Goal: Transaction & Acquisition: Purchase product/service

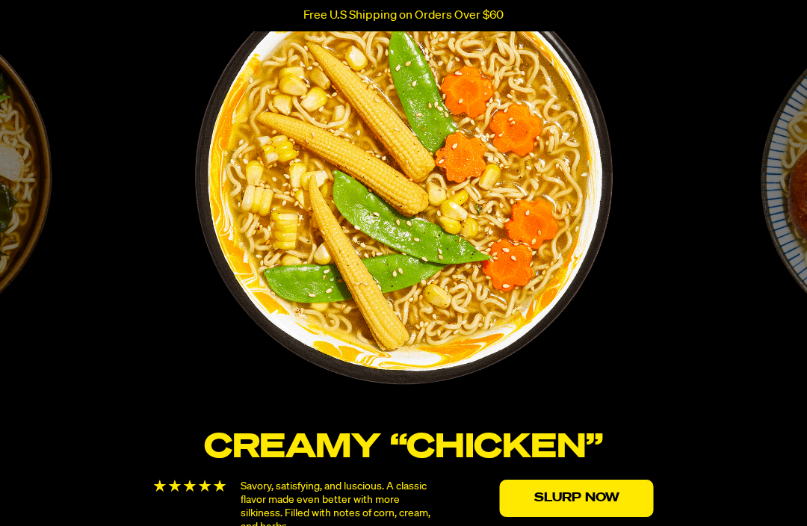
scroll to position [2517, 0]
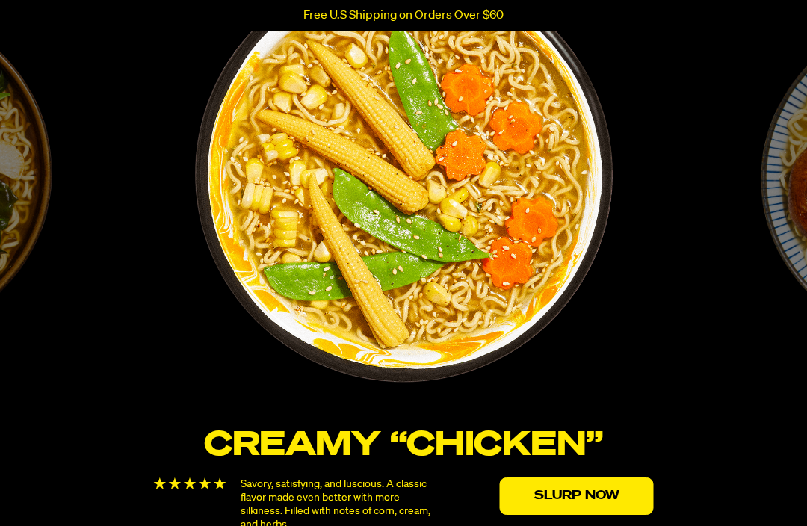
click at [611, 493] on link "Slurp Now" at bounding box center [577, 495] width 154 height 37
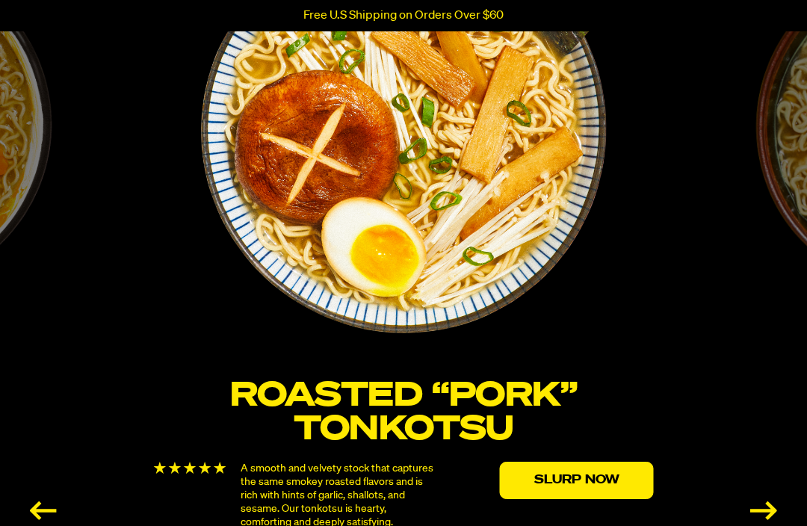
click at [583, 481] on link "Slurp Now" at bounding box center [577, 480] width 154 height 37
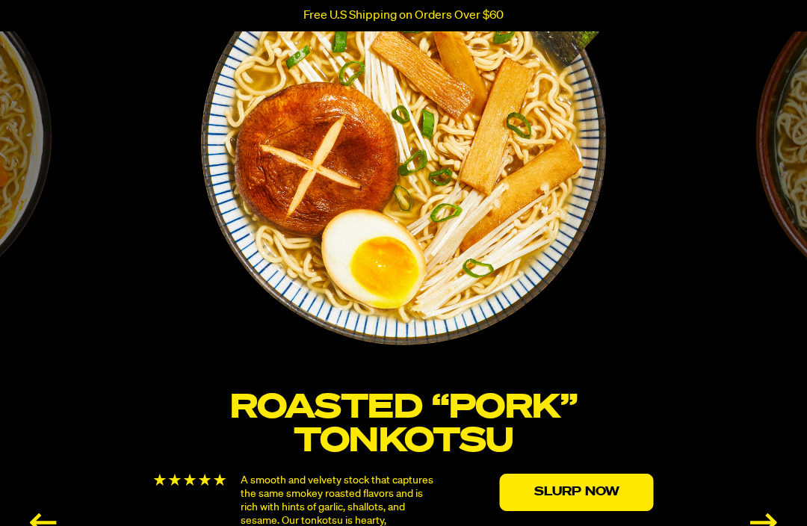
scroll to position [2555, 0]
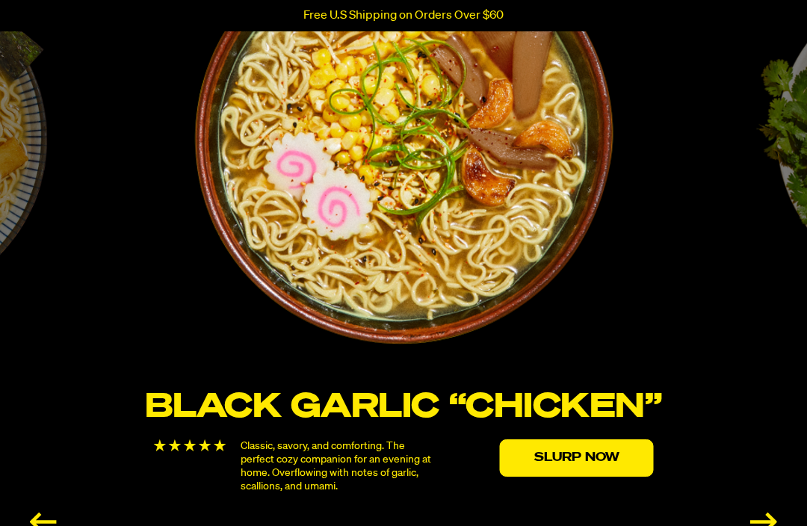
click at [588, 461] on link "Slurp Now" at bounding box center [577, 457] width 154 height 37
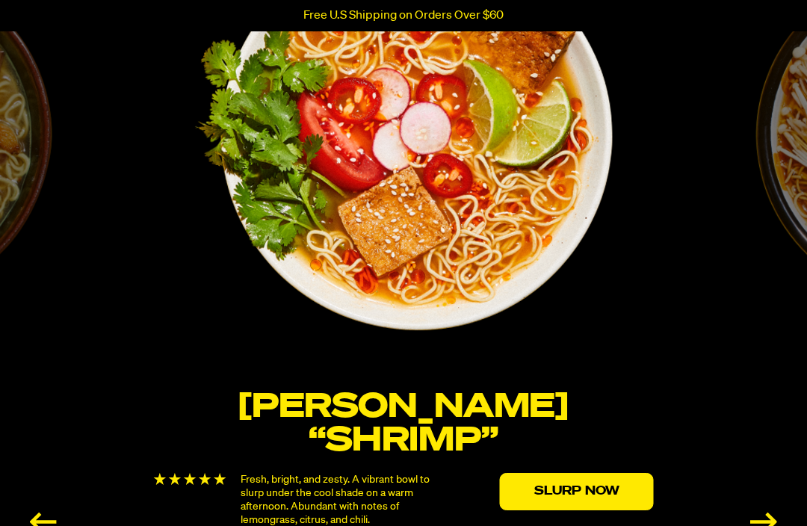
click at [600, 473] on link "Slurp Now" at bounding box center [577, 491] width 154 height 37
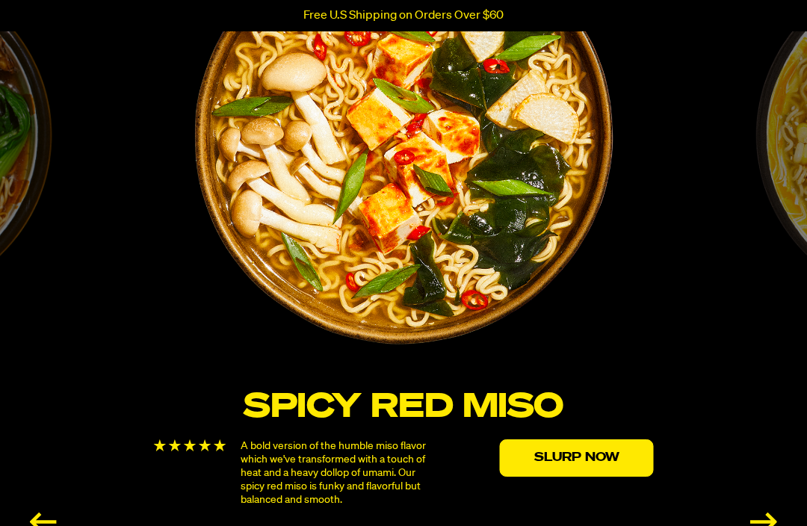
click at [600, 459] on link "Slurp Now" at bounding box center [577, 457] width 154 height 37
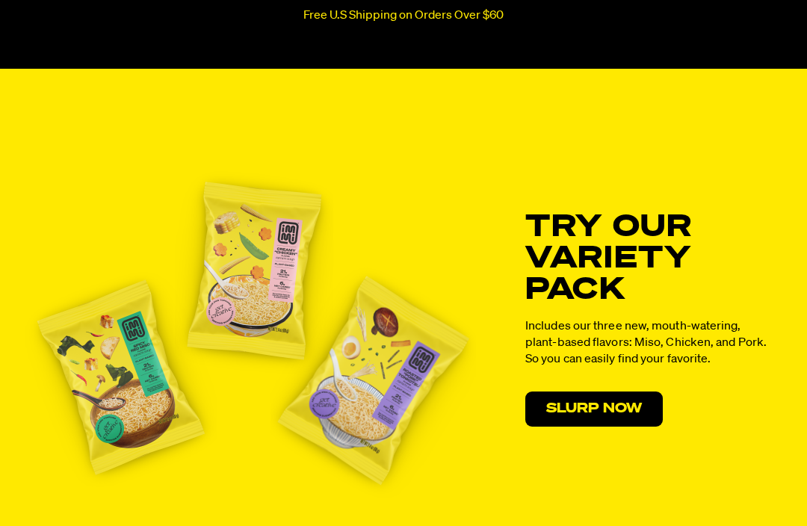
scroll to position [7588, 0]
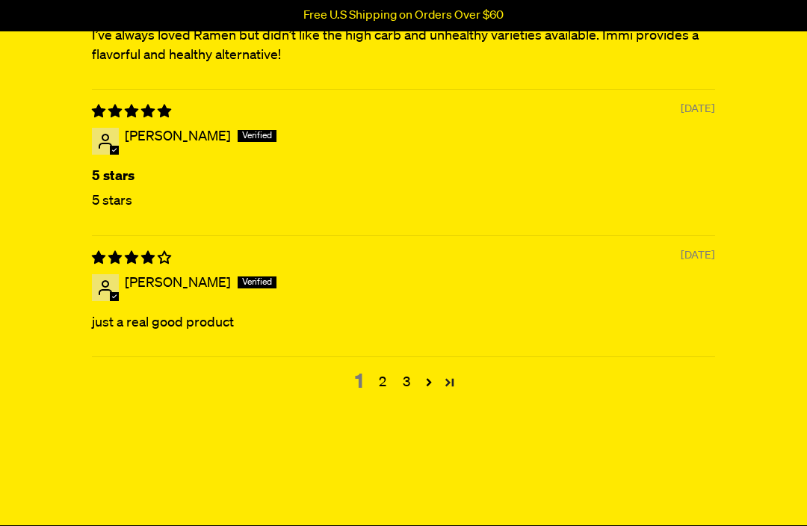
click at [453, 393] on link "Page 31" at bounding box center [449, 382] width 21 height 21
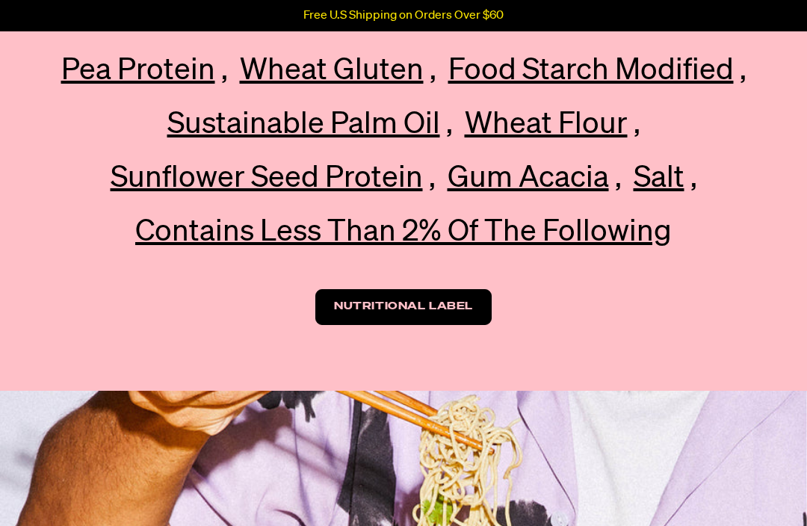
scroll to position [3674, 0]
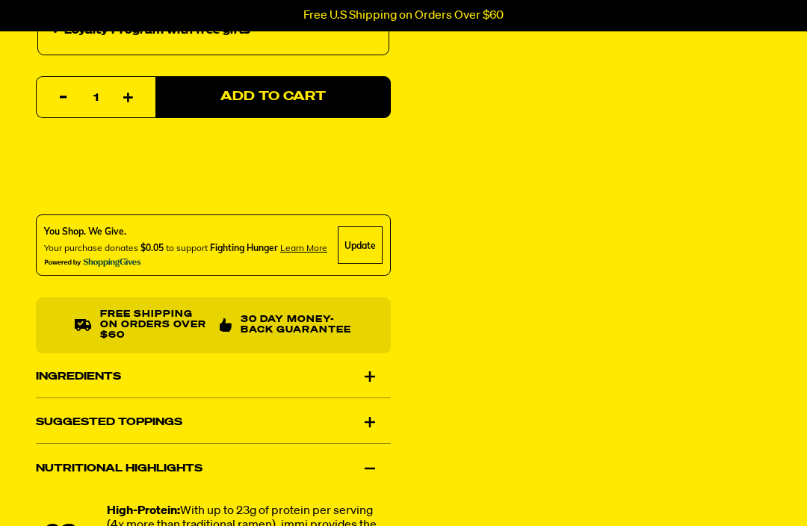
scroll to position [798, 0]
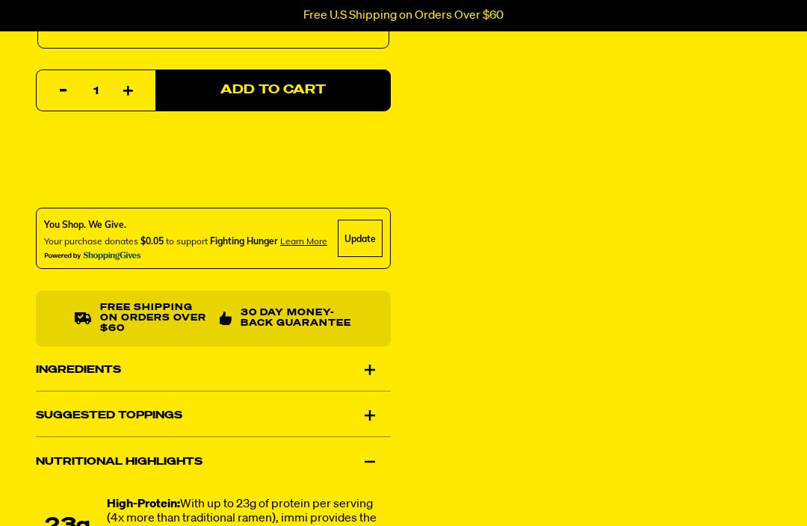
click at [371, 413] on div "Suggested Toppings" at bounding box center [213, 416] width 355 height 42
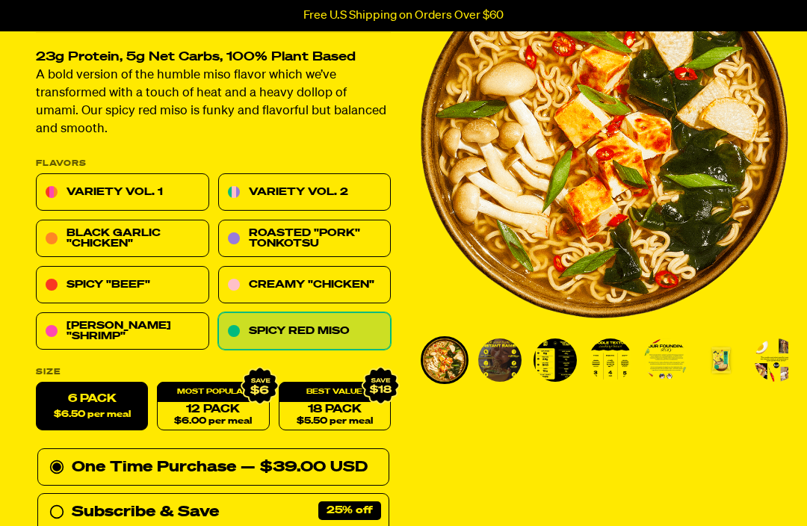
scroll to position [151, 0]
click at [73, 186] on link "Variety Vol. 1" at bounding box center [122, 192] width 173 height 37
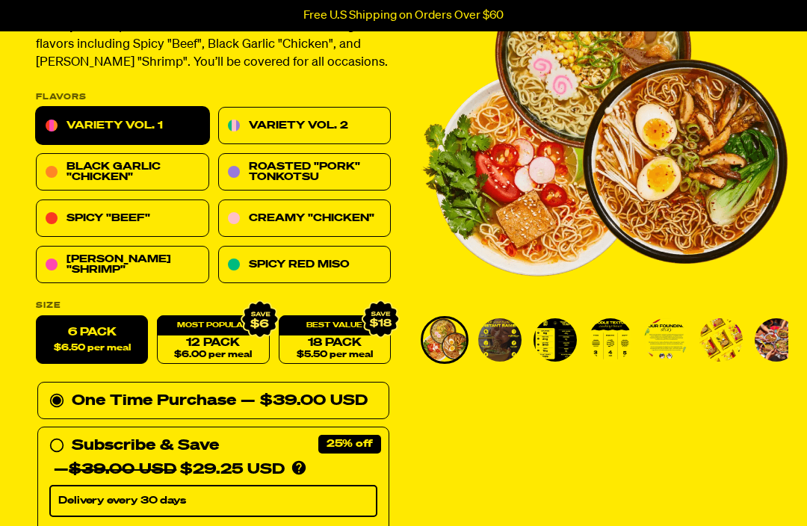
scroll to position [171, 0]
click at [230, 350] on span "$6.00 per meal" at bounding box center [213, 355] width 78 height 10
radio input "false"
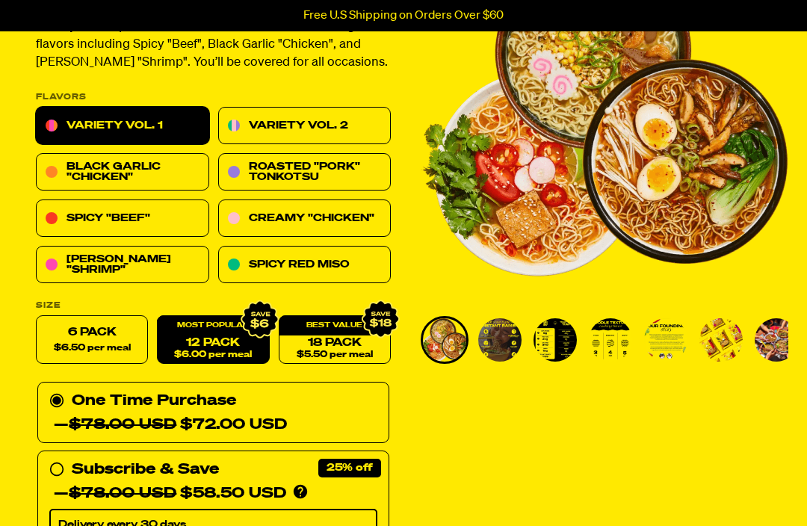
click at [246, 125] on link "Variety Vol. 2" at bounding box center [304, 126] width 173 height 37
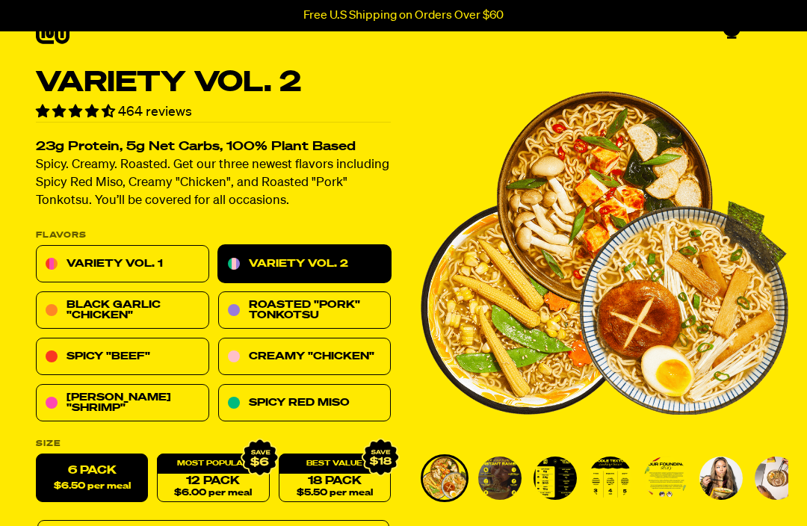
scroll to position [34, 0]
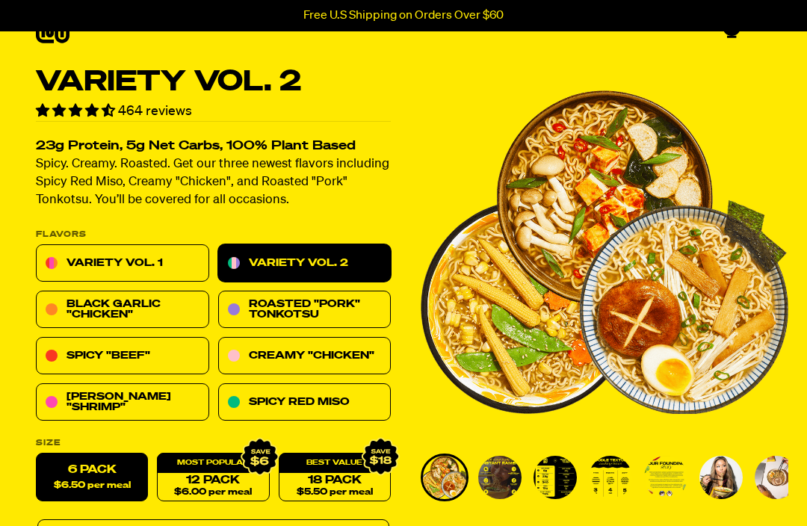
click at [61, 269] on link "Variety Vol. 1" at bounding box center [122, 263] width 173 height 37
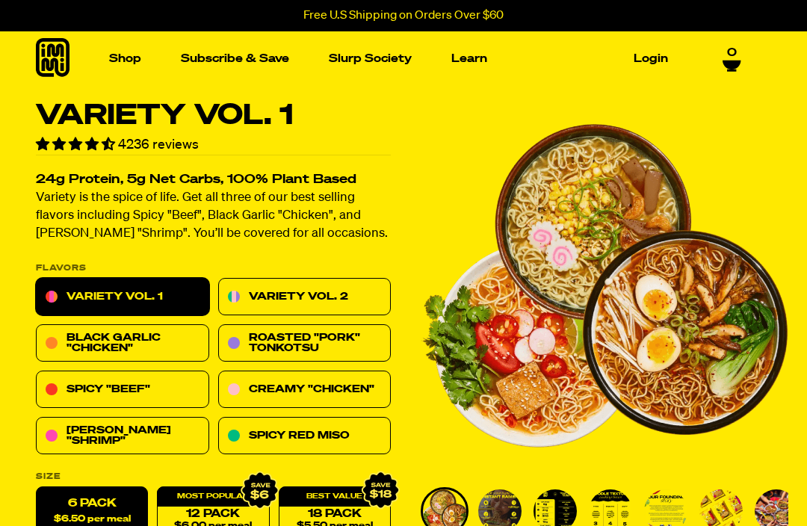
click at [739, 65] on icon at bounding box center [731, 64] width 18 height 9
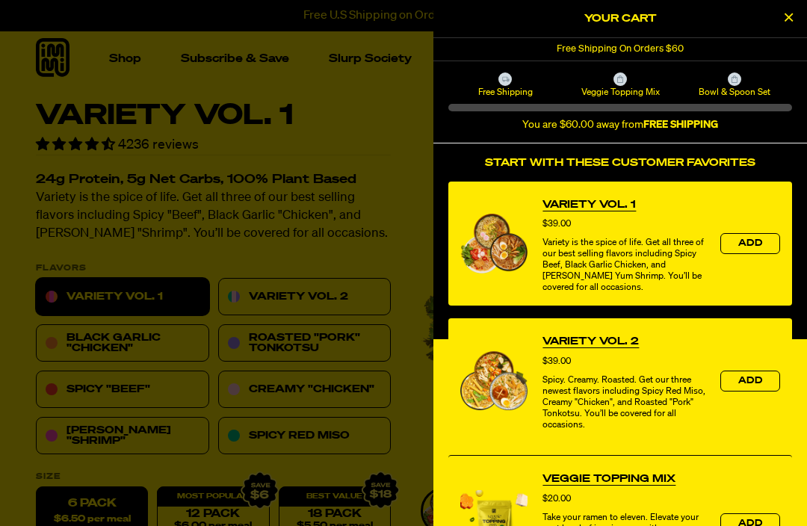
scroll to position [323, 0]
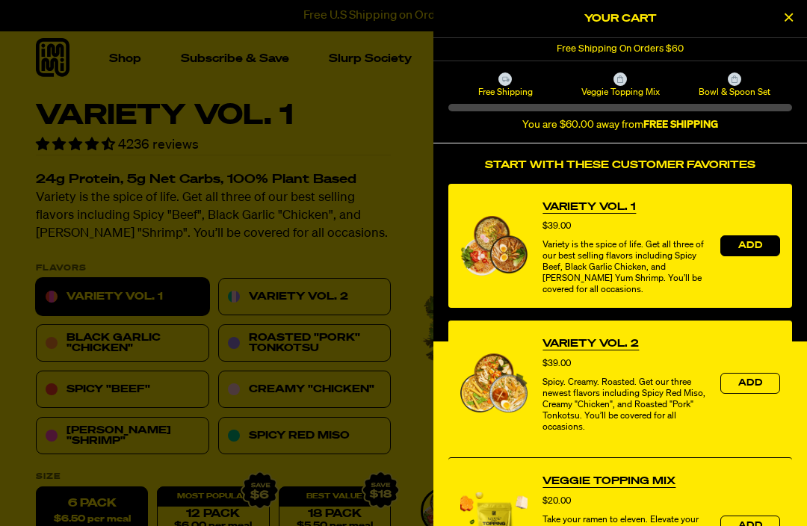
click at [755, 255] on button "Add" at bounding box center [750, 245] width 60 height 21
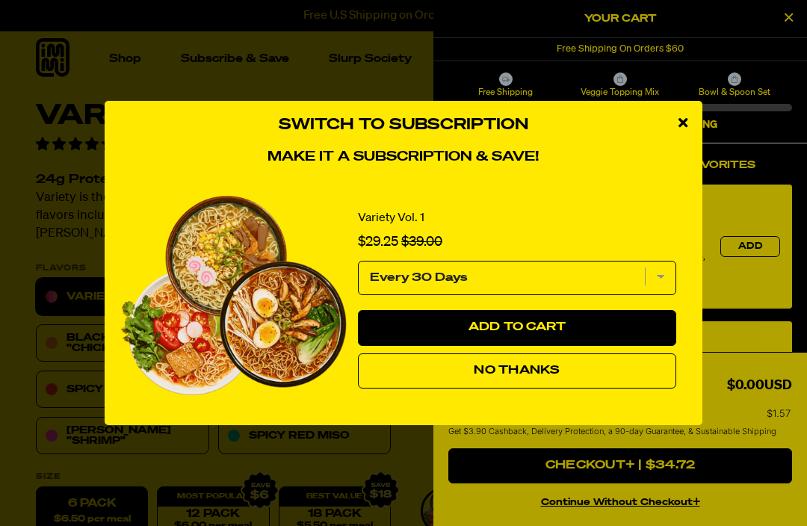
scroll to position [320, 0]
click at [572, 364] on button "No Thanks" at bounding box center [517, 371] width 318 height 36
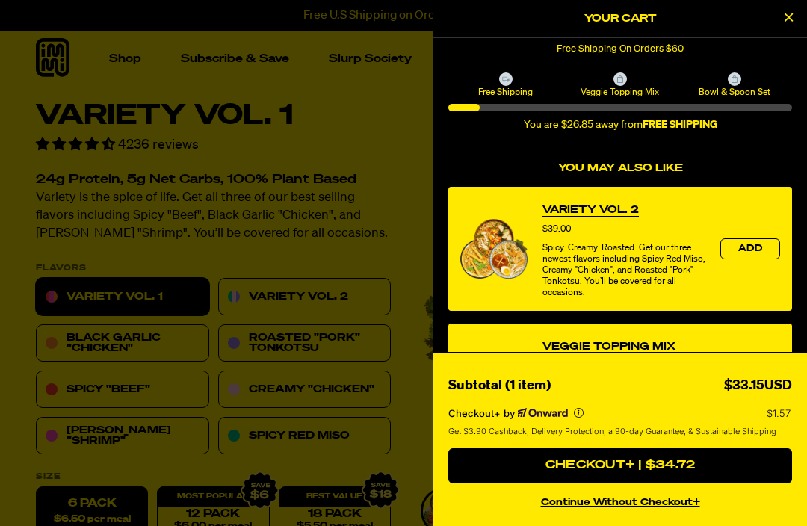
click at [739, 259] on button "Add" at bounding box center [750, 248] width 60 height 21
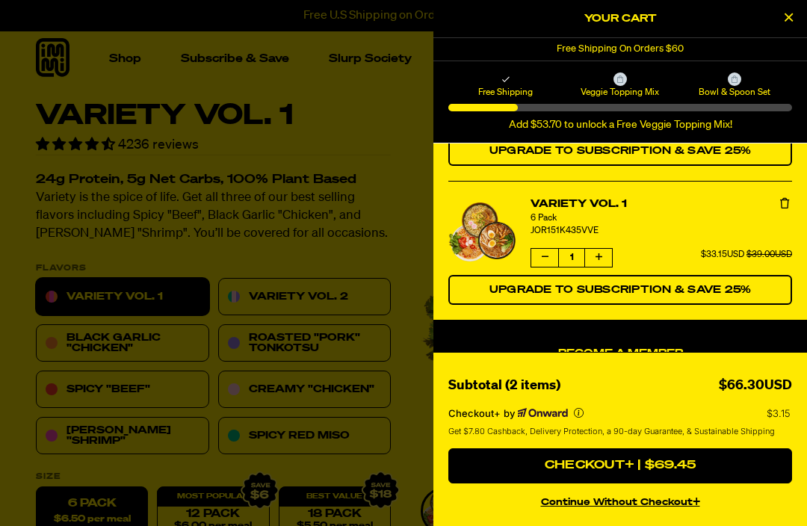
scroll to position [105, 0]
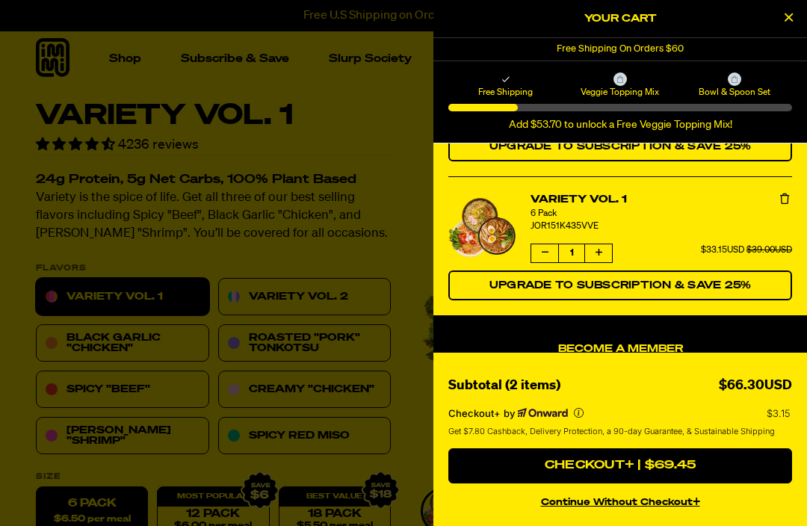
click at [637, 509] on button "continue without Checkout+" at bounding box center [620, 500] width 344 height 22
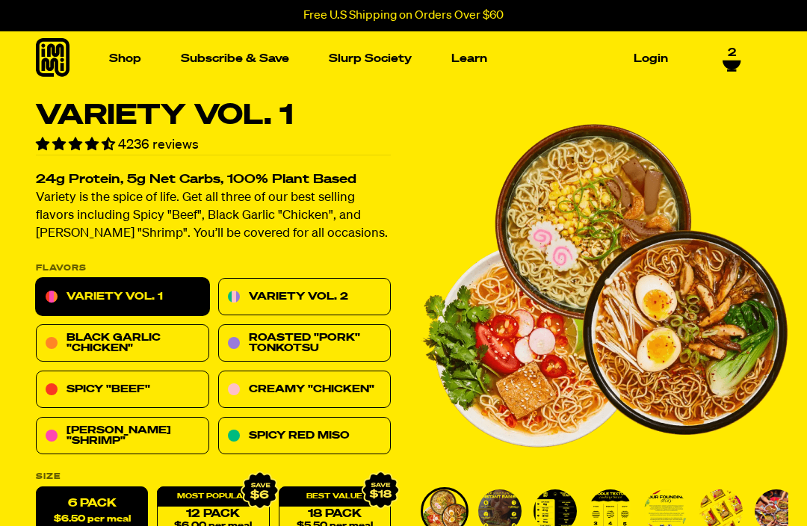
click at [539, 280] on span "new" at bounding box center [531, 280] width 33 height 14
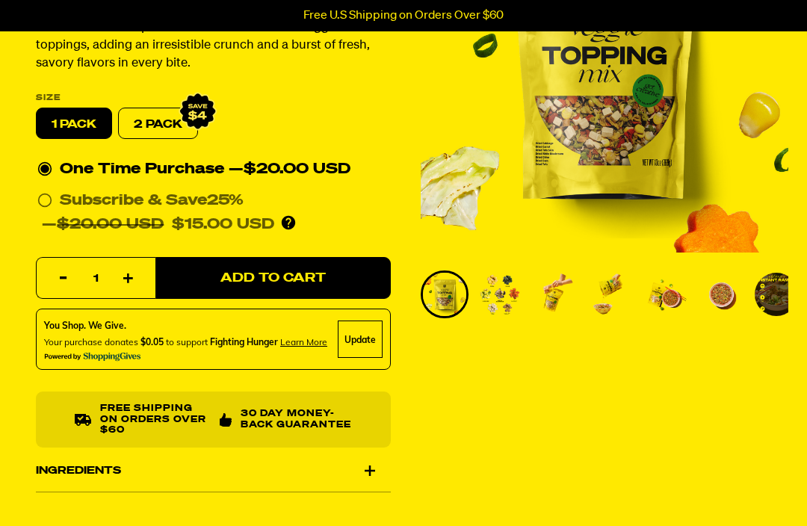
click at [318, 276] on span "Add to Cart" at bounding box center [272, 279] width 105 height 13
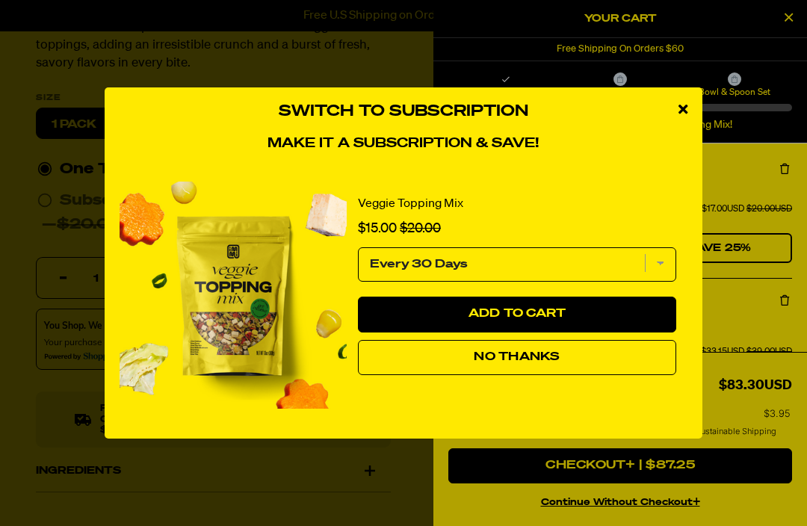
click at [534, 363] on span "No Thanks" at bounding box center [516, 357] width 86 height 12
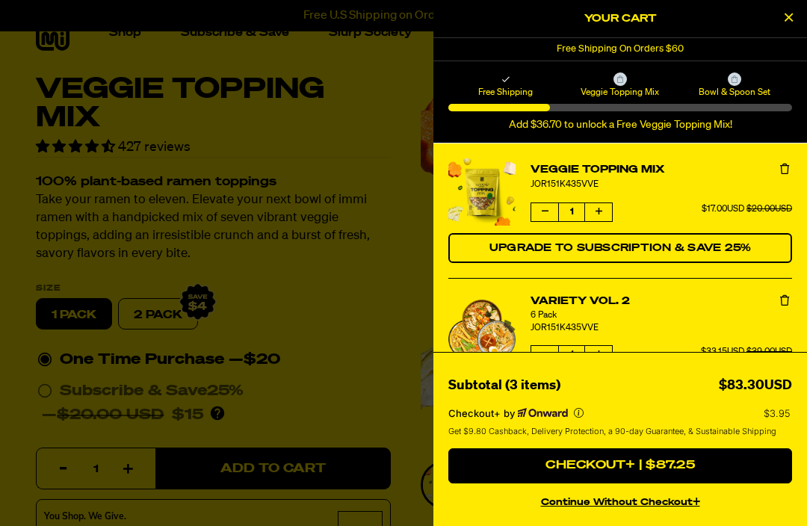
scroll to position [0, 0]
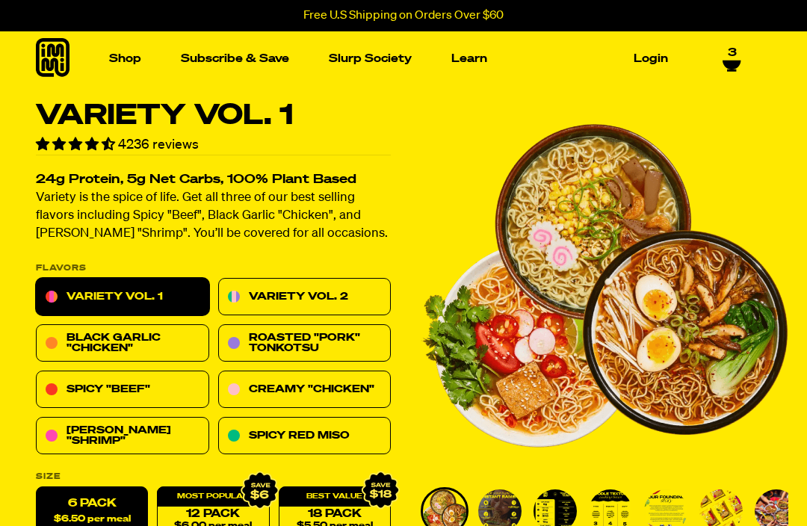
click at [344, 196] on img "Main navigation" at bounding box center [304, 189] width 151 height 151
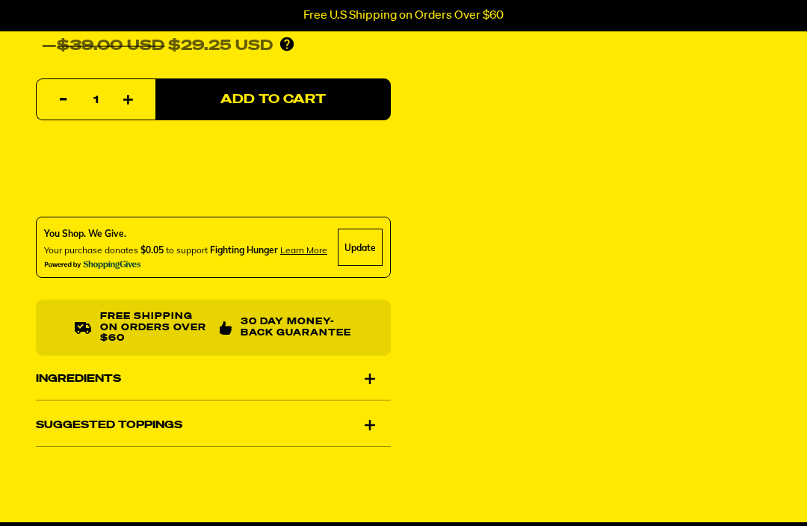
scroll to position [540, 0]
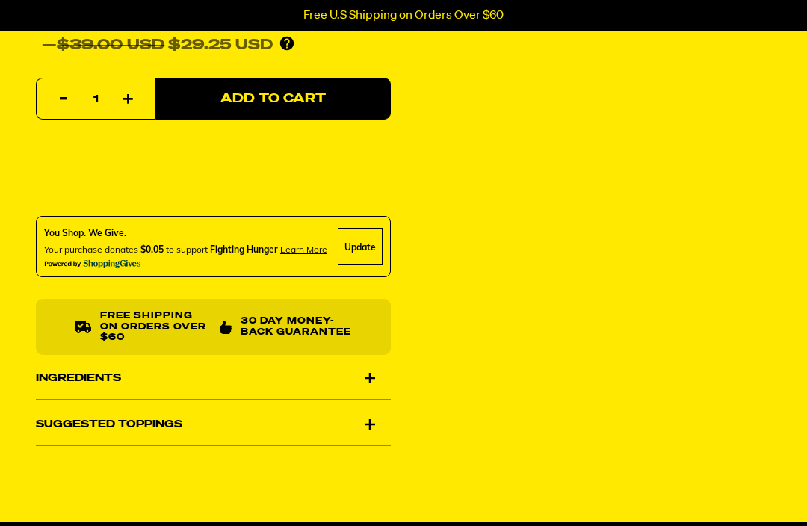
click at [377, 426] on div "Suggested Toppings" at bounding box center [213, 424] width 355 height 42
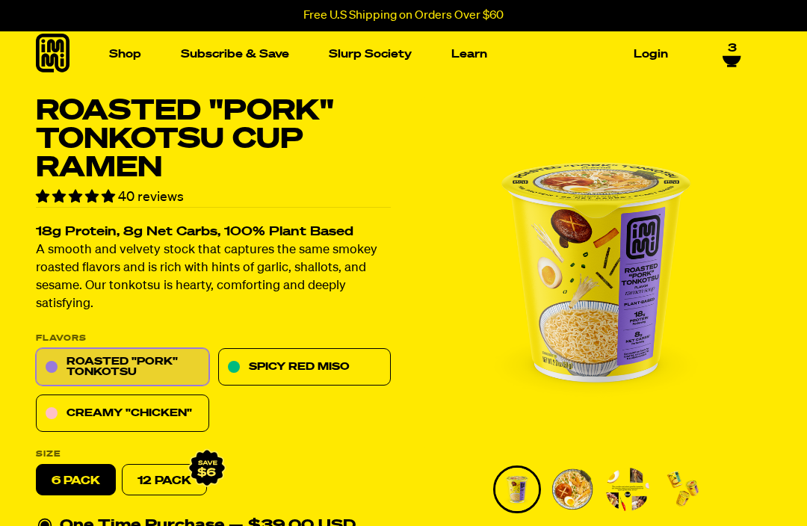
scroll to position [0, 0]
